Goal: Obtain resource: Obtain resource

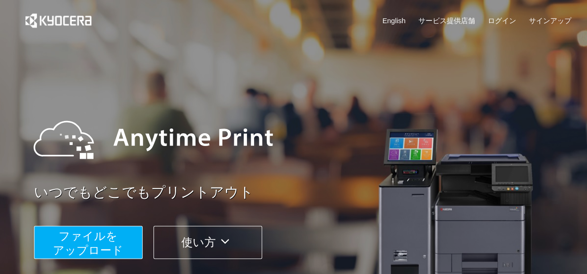
click at [110, 241] on span "ファイルを ​​アップロード" at bounding box center [88, 242] width 70 height 27
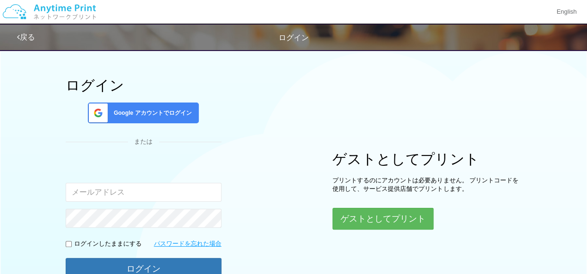
scroll to position [47, 0]
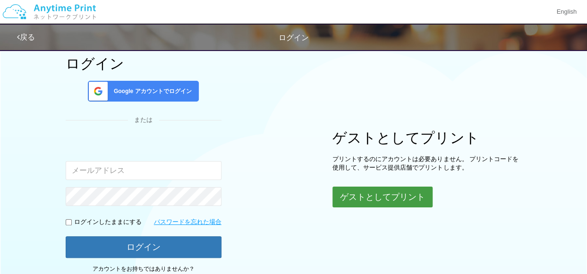
click at [398, 200] on button "ゲストとしてプリント" at bounding box center [382, 196] width 100 height 21
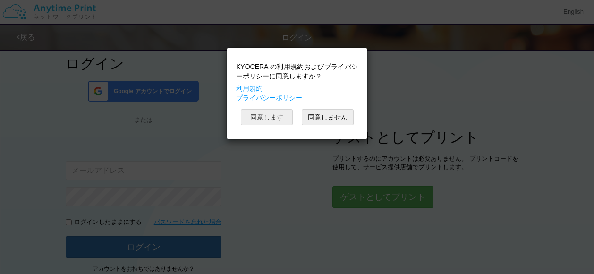
click at [247, 110] on button "同意します" at bounding box center [267, 117] width 52 height 16
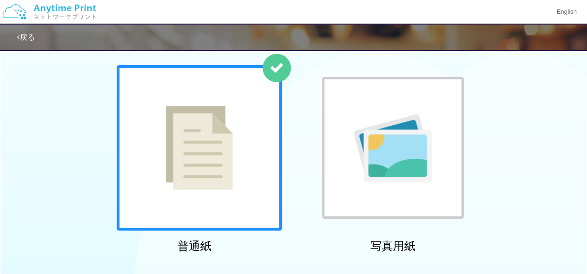
click at [224, 143] on div at bounding box center [199, 147] width 165 height 165
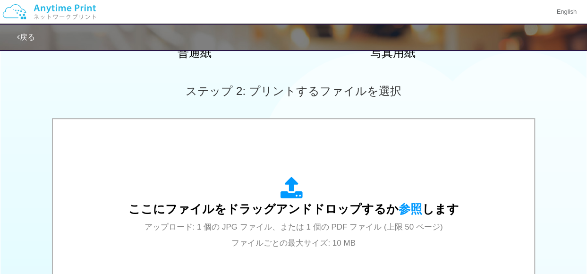
scroll to position [325, 0]
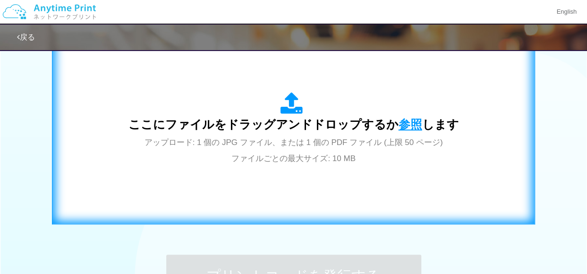
click at [400, 122] on span "参照" at bounding box center [410, 124] width 24 height 13
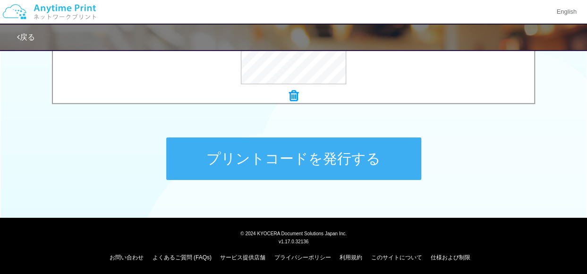
scroll to position [444, 0]
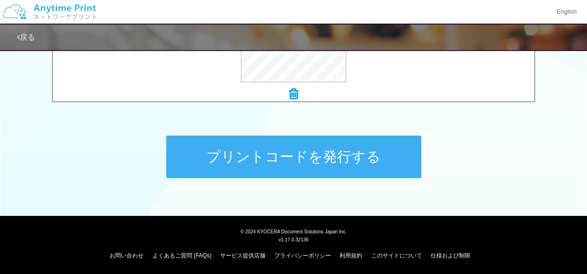
click at [304, 155] on button "プリントコードを発行する" at bounding box center [293, 157] width 255 height 42
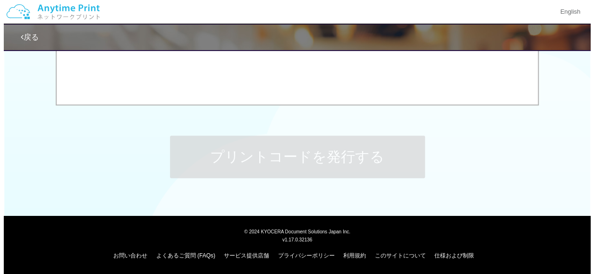
scroll to position [0, 0]
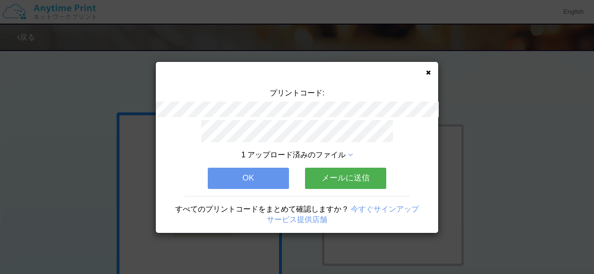
click at [350, 178] on button "メールに送信" at bounding box center [345, 178] width 81 height 21
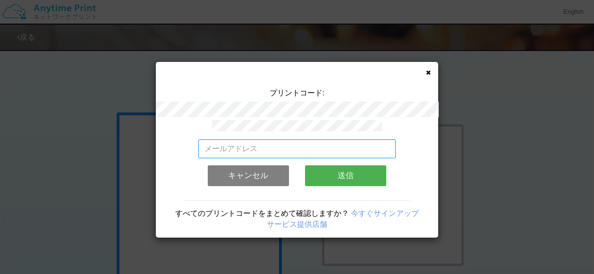
click at [229, 148] on input "email" at bounding box center [297, 148] width 198 height 19
type input "[EMAIL_ADDRESS][DOMAIN_NAME]"
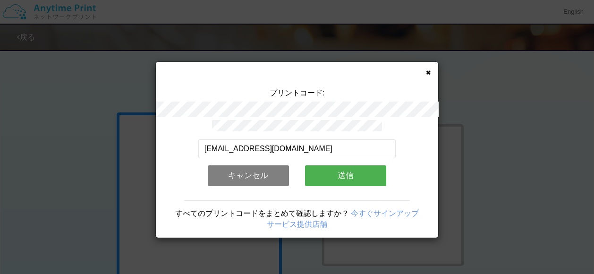
click at [355, 166] on button "送信" at bounding box center [345, 175] width 81 height 21
